Goal: Information Seeking & Learning: Learn about a topic

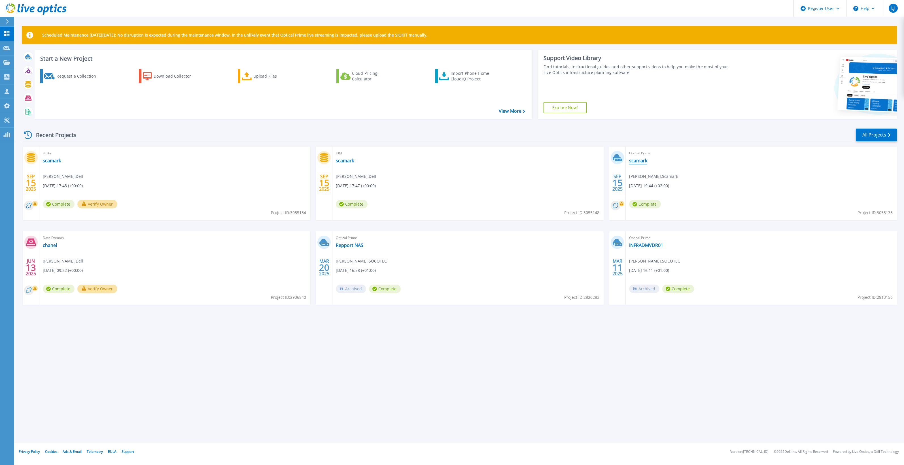
click at [642, 161] on link "scamark" at bounding box center [638, 161] width 18 height 6
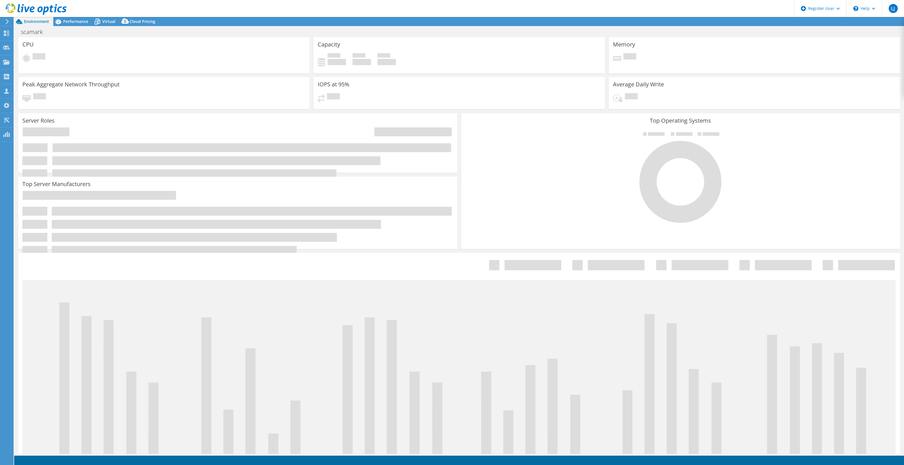
select select "USD"
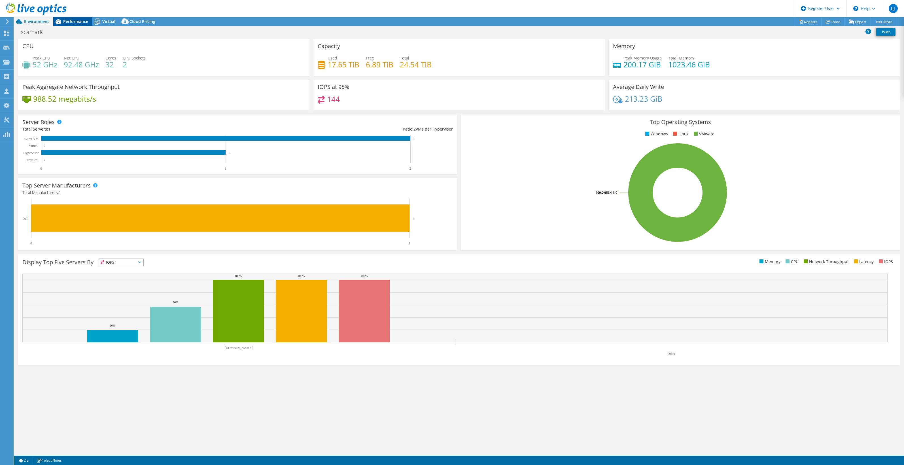
click at [70, 22] on span "Performance" at bounding box center [75, 21] width 25 height 5
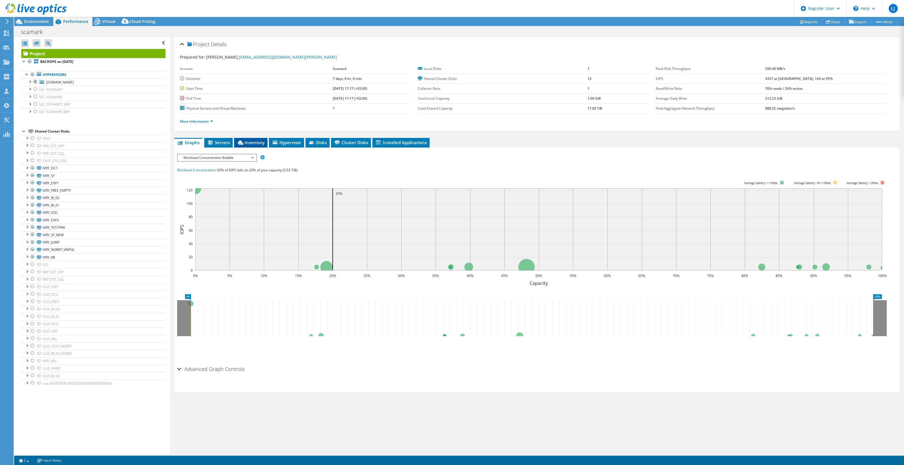
click at [262, 143] on span "Inventory" at bounding box center [251, 143] width 28 height 6
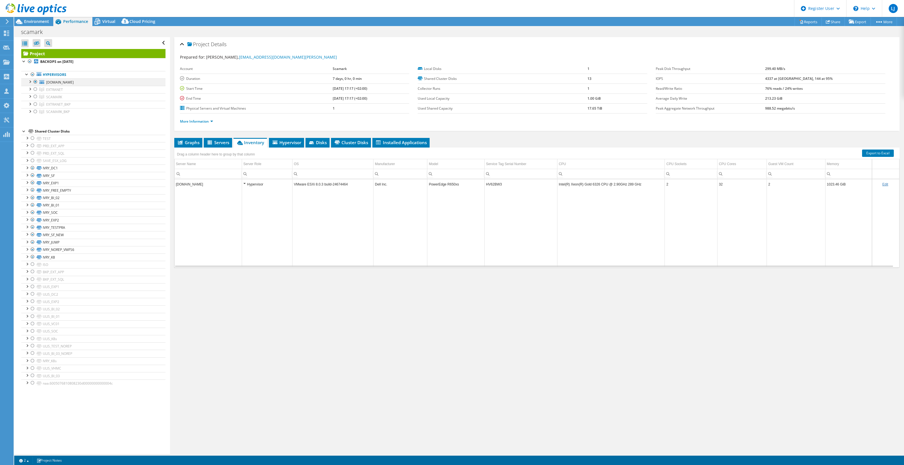
click at [35, 83] on div at bounding box center [36, 82] width 6 height 7
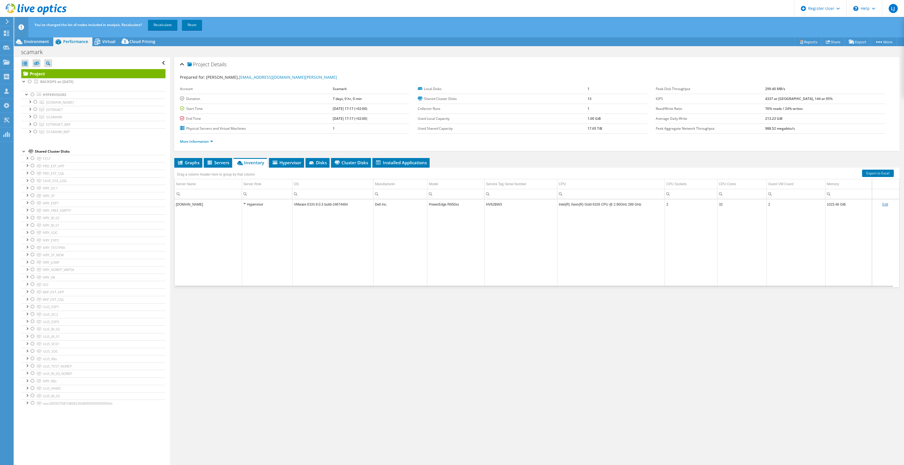
click at [34, 13] on icon at bounding box center [36, 9] width 61 height 12
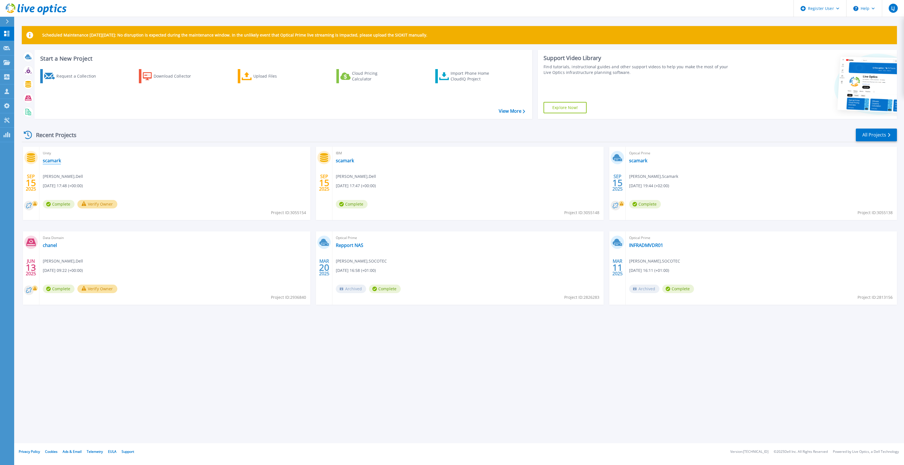
click at [53, 161] on link "scamark" at bounding box center [52, 161] width 18 height 6
click at [638, 160] on link "scamark" at bounding box center [638, 161] width 18 height 6
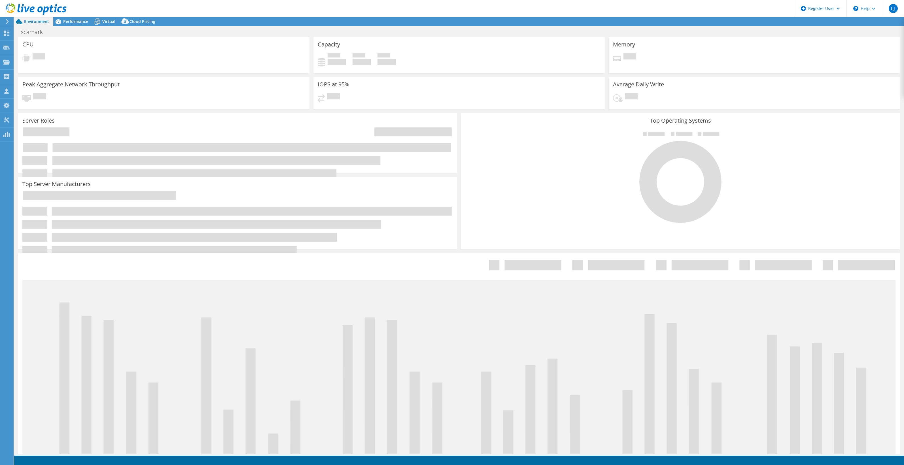
select select "USD"
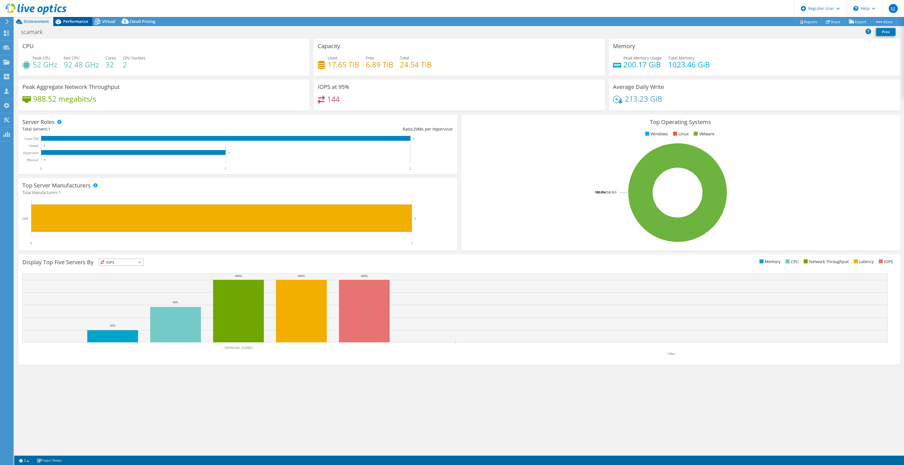
click at [76, 22] on span "Performance" at bounding box center [75, 21] width 25 height 5
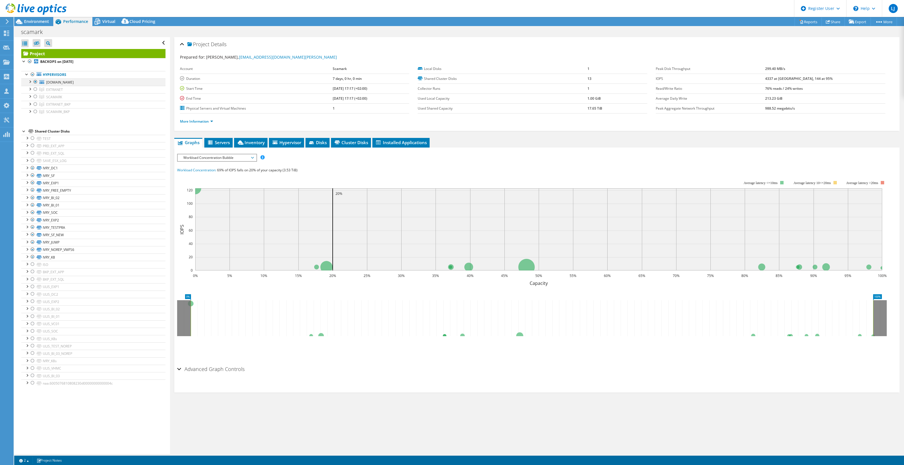
click at [33, 82] on li "[DOMAIN_NAME] IVRY_DC1 IVRY_SF IVRY_EXP1" at bounding box center [93, 82] width 144 height 7
click at [34, 82] on div at bounding box center [36, 82] width 6 height 7
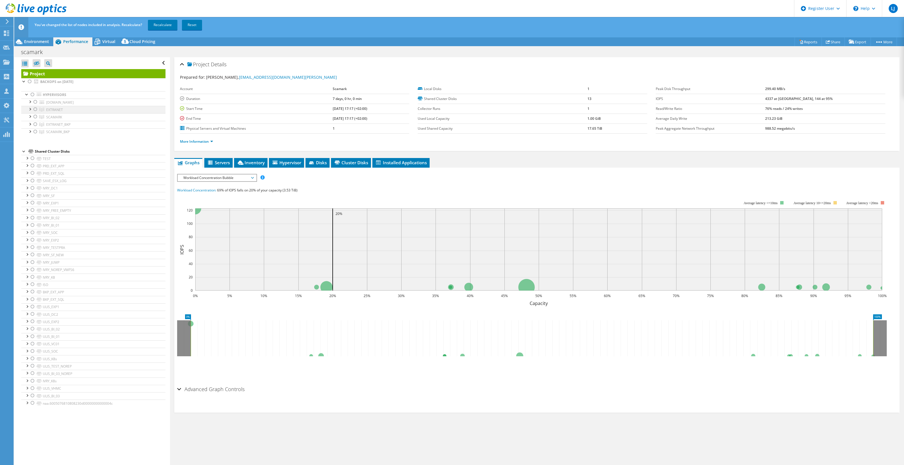
click at [35, 109] on div at bounding box center [36, 109] width 6 height 7
click at [159, 26] on link "Recalculate" at bounding box center [162, 25] width 29 height 10
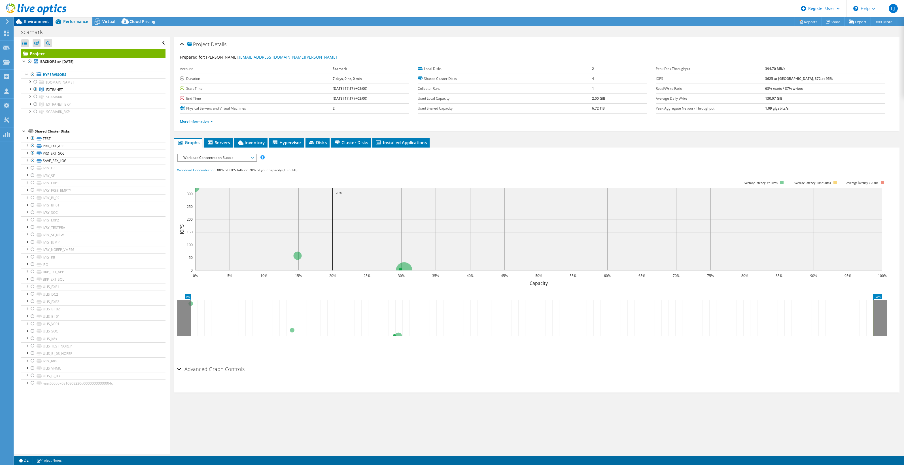
click at [40, 23] on span "Environment" at bounding box center [36, 21] width 25 height 5
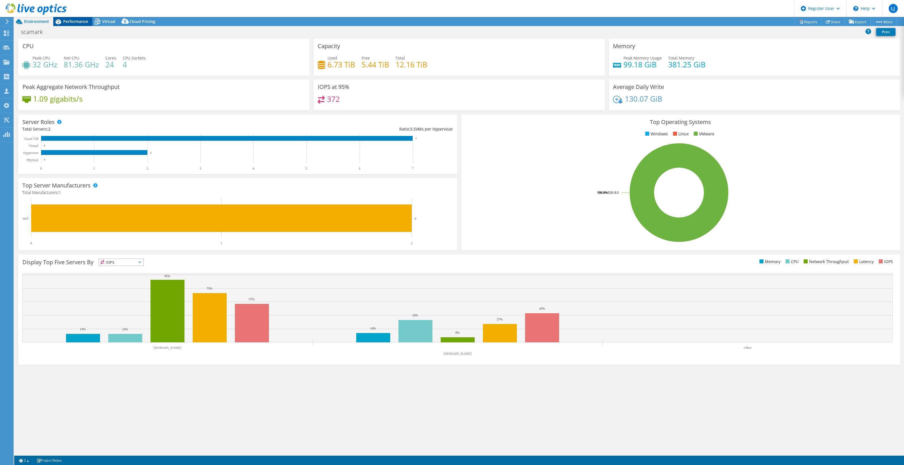
click at [77, 18] on div "Performance" at bounding box center [72, 21] width 39 height 9
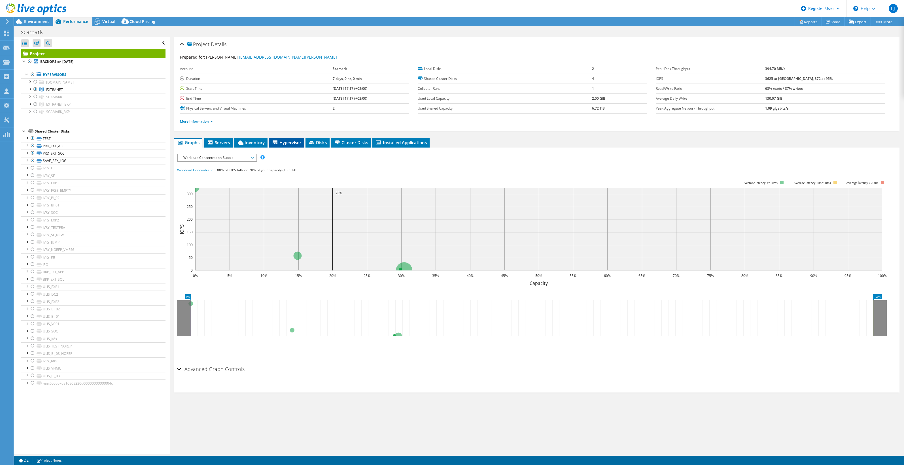
click at [279, 142] on span "Hypervisor" at bounding box center [286, 143] width 29 height 6
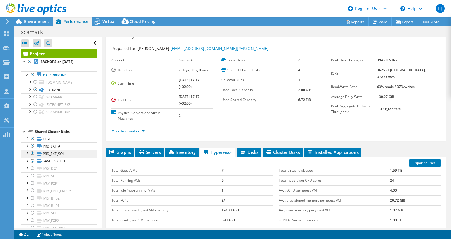
scroll to position [31, 0]
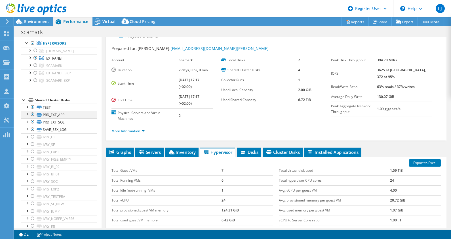
click at [28, 112] on div at bounding box center [27, 114] width 6 height 6
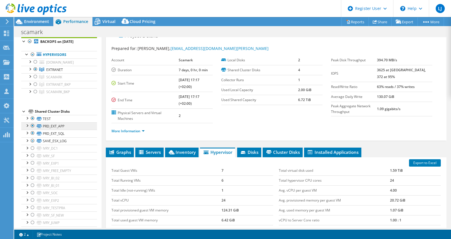
scroll to position [20, 0]
drag, startPoint x: 110, startPoint y: 168, endPoint x: 230, endPoint y: 180, distance: 120.5
click at [230, 180] on div "Total Guest VMs 7 Total Running VMs 6 Total Idle (not-running) VMs 1 Total vCPU…" at bounding box center [192, 200] width 167 height 81
copy div "Total Guest VMs 7 Total Running VMs 6"
drag, startPoint x: 276, startPoint y: 169, endPoint x: 401, endPoint y: 168, distance: 125.0
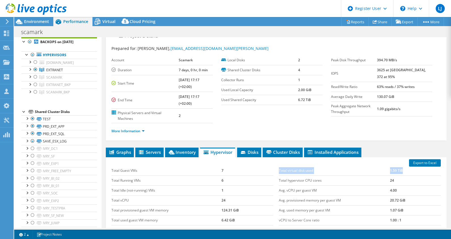
click at [401, 168] on tr "Total virtual disk used 1.59 TiB" at bounding box center [360, 171] width 162 height 10
copy tr "Total virtual disk used 1.59 TiB"
drag, startPoint x: 276, startPoint y: 219, endPoint x: 403, endPoint y: 215, distance: 126.2
click at [403, 215] on tr "vCPU to Server Core ratio 1.00 : 1" at bounding box center [360, 220] width 162 height 10
copy tr "vCPU to Server Core ratio 1.00 : 1"
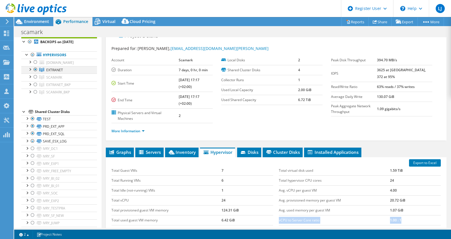
click at [35, 69] on div at bounding box center [36, 69] width 6 height 7
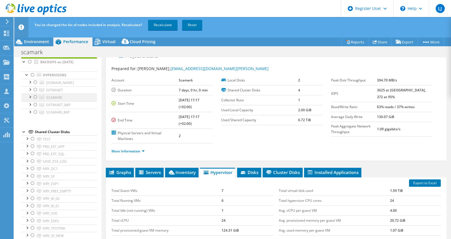
click at [36, 98] on div at bounding box center [36, 97] width 6 height 7
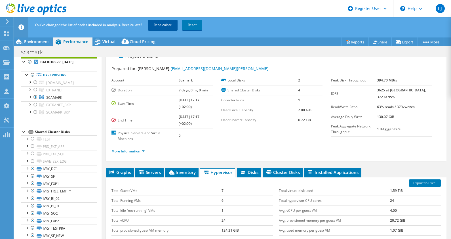
click at [172, 26] on link "Recalculate" at bounding box center [162, 25] width 29 height 10
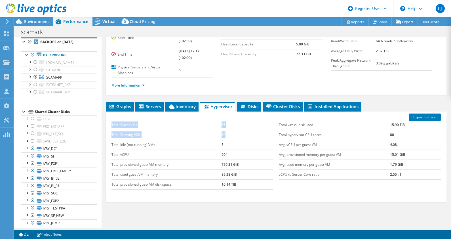
drag, startPoint x: 111, startPoint y: 122, endPoint x: 238, endPoint y: 131, distance: 127.9
click at [238, 131] on div "Total Guest VMs 55 Total Running VMs 50 Total Idle (not-running) VMs 5 Total vC…" at bounding box center [192, 154] width 167 height 81
copy div "Total Guest VMs 55 Total Running VMs 50"
drag, startPoint x: 276, startPoint y: 125, endPoint x: 407, endPoint y: 126, distance: 130.7
click at [407, 126] on tr "Total virtual disk used 15.90 TiB" at bounding box center [360, 125] width 162 height 10
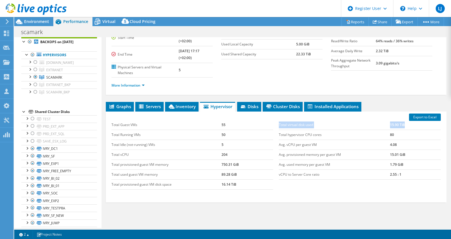
copy tr "Total virtual disk used 15.90 TiB"
drag, startPoint x: 276, startPoint y: 173, endPoint x: 406, endPoint y: 173, distance: 129.8
click at [406, 173] on tr "vCPU to Server Core ratio 2.55 : 1" at bounding box center [360, 174] width 162 height 10
copy tr "vCPU to Server Core ratio 2.55 : 1"
click at [35, 75] on div at bounding box center [36, 76] width 6 height 7
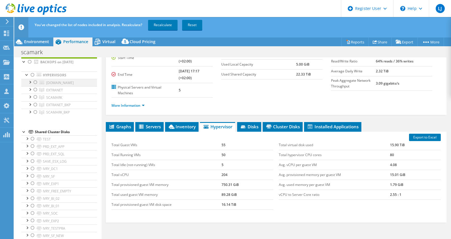
click at [35, 82] on div at bounding box center [36, 82] width 6 height 7
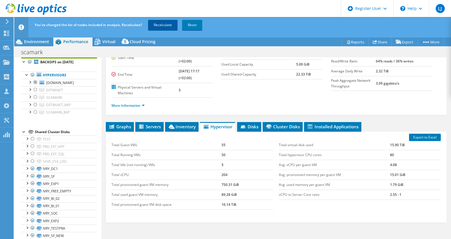
click at [160, 25] on link "Recalculate" at bounding box center [162, 25] width 29 height 10
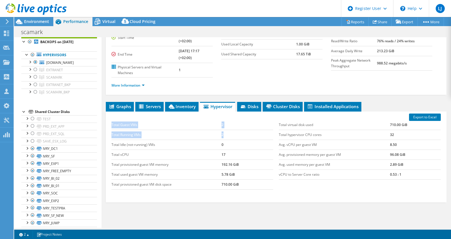
drag, startPoint x: 111, startPoint y: 122, endPoint x: 228, endPoint y: 136, distance: 117.7
click at [228, 136] on div "Total Guest VMs 2 Total Running VMs 2 Total Idle (not-running) VMs 0 Total vCPU…" at bounding box center [192, 154] width 167 height 81
copy div "Total Guest VMs 2 Total Running VMs 2"
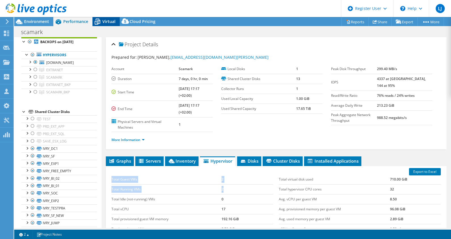
click at [109, 22] on span "Virtual" at bounding box center [108, 21] width 13 height 5
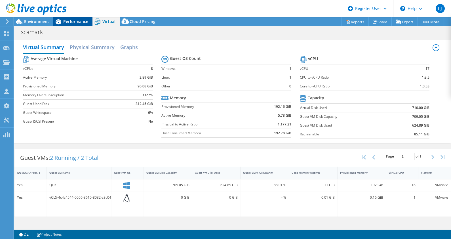
click at [70, 22] on span "Performance" at bounding box center [75, 21] width 25 height 5
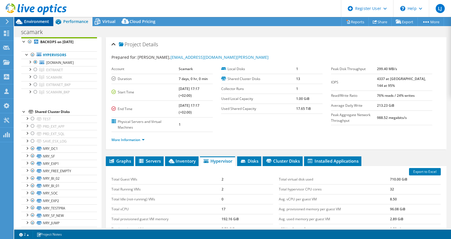
click at [43, 21] on span "Environment" at bounding box center [36, 21] width 25 height 5
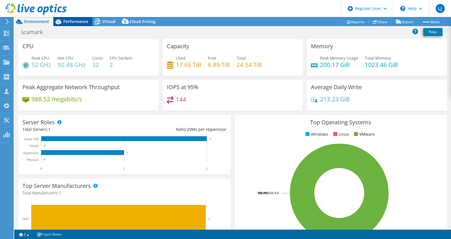
click at [68, 22] on span "Performance" at bounding box center [75, 21] width 25 height 5
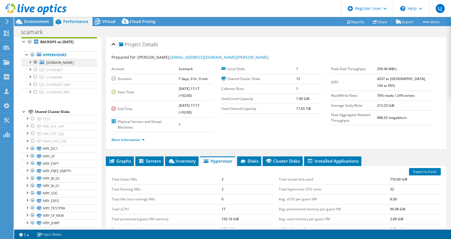
click at [35, 63] on div at bounding box center [36, 62] width 6 height 7
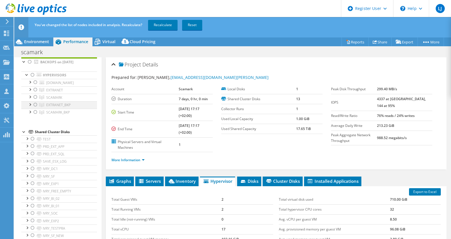
click at [33, 103] on div at bounding box center [36, 104] width 6 height 7
click at [160, 25] on link "Recalculate" at bounding box center [162, 25] width 29 height 10
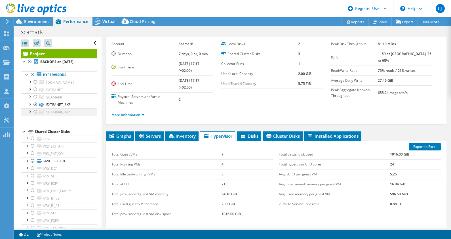
click at [33, 110] on div at bounding box center [36, 111] width 6 height 7
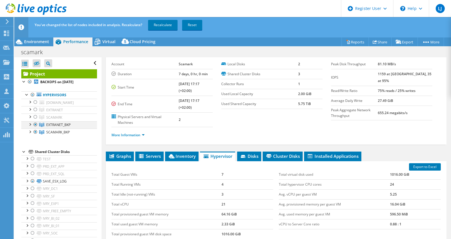
click at [34, 123] on div at bounding box center [36, 124] width 6 height 7
click at [163, 23] on link "Recalculate" at bounding box center [162, 25] width 29 height 10
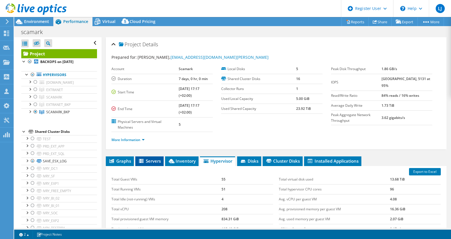
click at [145, 158] on span "Servers" at bounding box center [149, 161] width 23 height 6
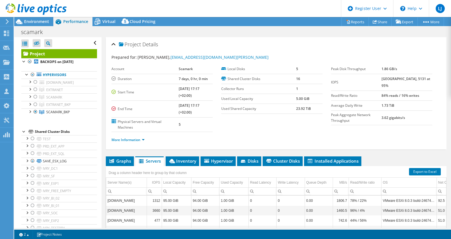
scroll to position [70, 0]
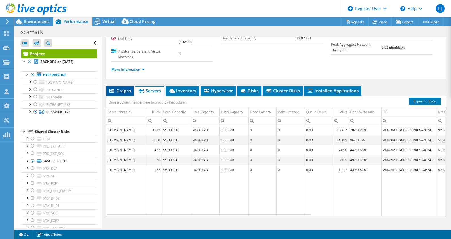
click at [118, 91] on span "Graphs" at bounding box center [120, 91] width 22 height 6
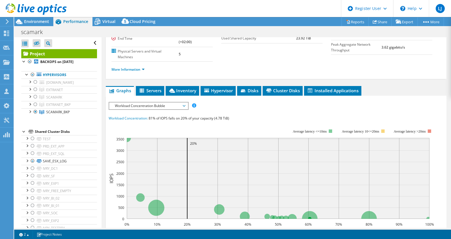
click at [169, 103] on span "Workload Concentration Bubble" at bounding box center [148, 105] width 73 height 7
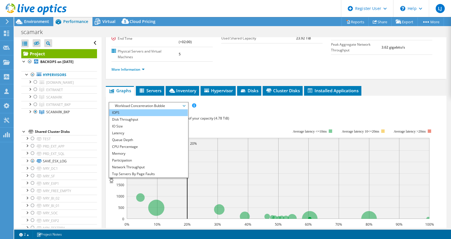
click at [143, 110] on li "IOPS" at bounding box center [148, 112] width 79 height 7
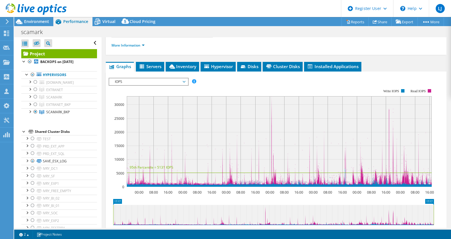
scroll to position [95, 0]
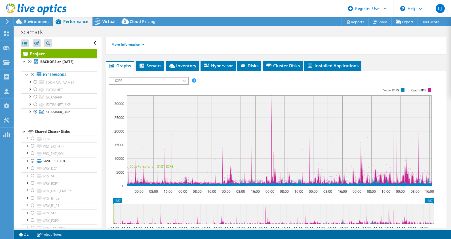
click at [170, 80] on span "IOPS" at bounding box center [148, 80] width 73 height 7
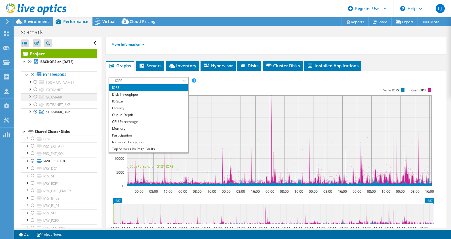
click at [36, 96] on div at bounding box center [36, 96] width 6 height 7
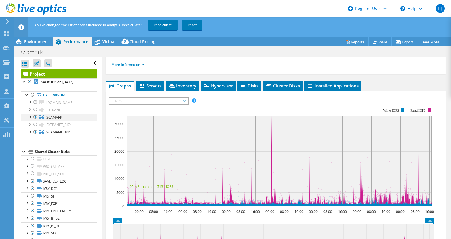
click at [34, 116] on div at bounding box center [36, 116] width 6 height 7
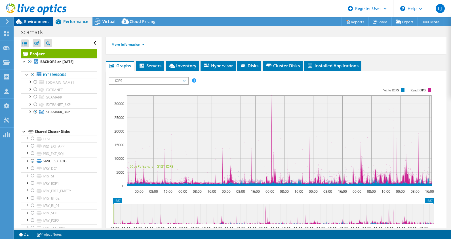
click at [37, 22] on span "Environment" at bounding box center [36, 21] width 25 height 5
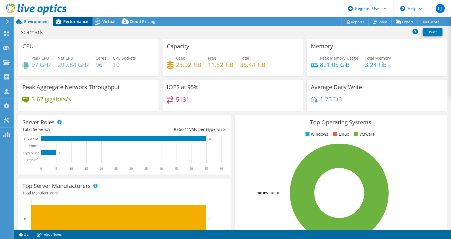
click at [75, 20] on span "Performance" at bounding box center [75, 21] width 25 height 5
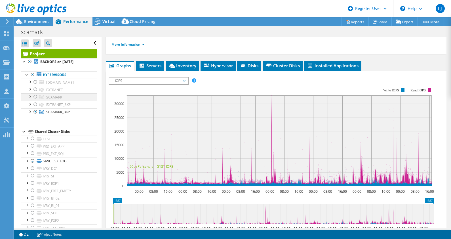
click at [34, 94] on div at bounding box center [36, 96] width 6 height 7
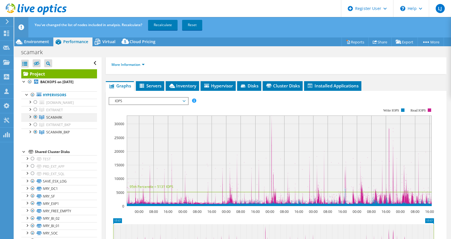
click at [35, 116] on div at bounding box center [36, 116] width 6 height 7
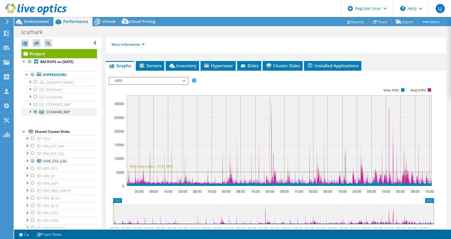
click at [34, 111] on div at bounding box center [36, 111] width 6 height 7
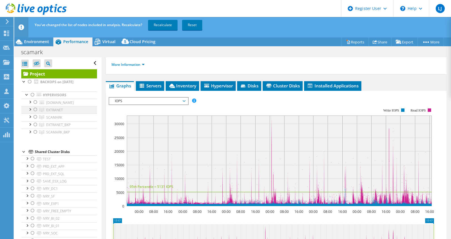
click at [36, 108] on div at bounding box center [36, 109] width 6 height 7
click at [158, 33] on header "You've changed the list of nodes included in analysis. Recalculate? Recalculate…" at bounding box center [241, 27] width 454 height 20
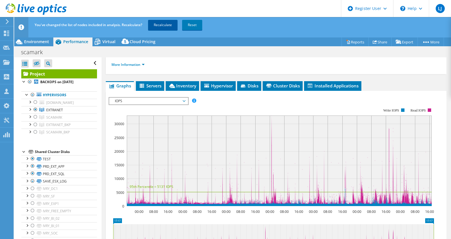
click at [162, 27] on link "Recalculate" at bounding box center [162, 25] width 29 height 10
